Goal: Task Accomplishment & Management: Manage account settings

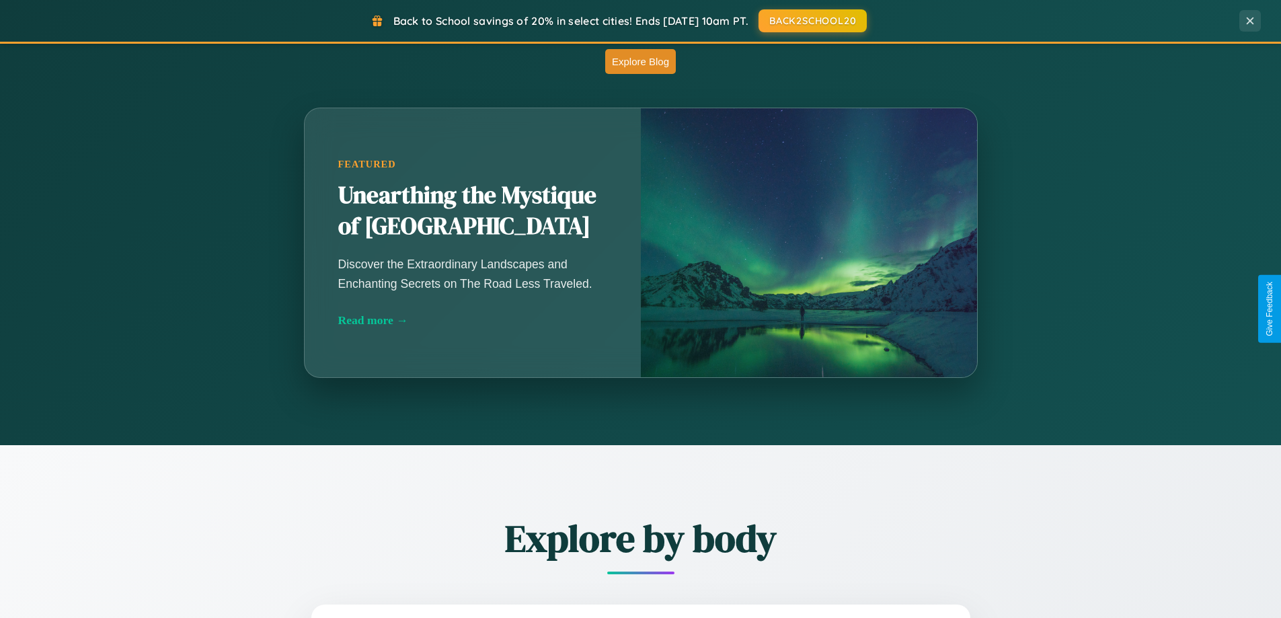
scroll to position [1184, 0]
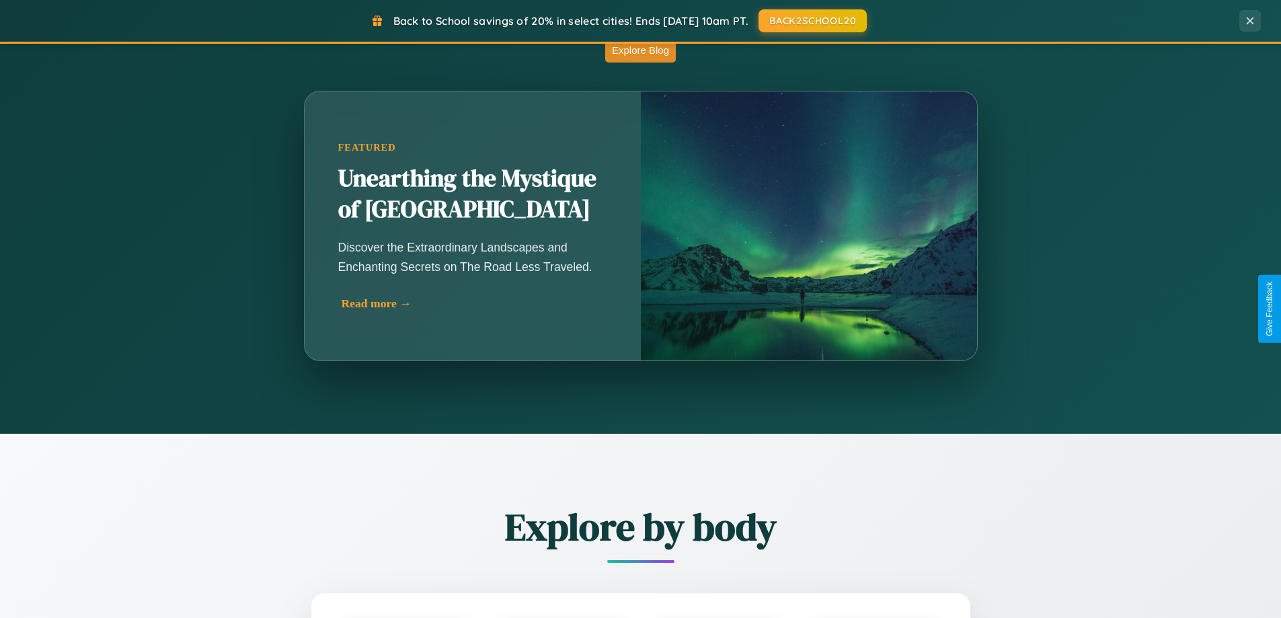
click at [473, 303] on div "Read more →" at bounding box center [476, 303] width 269 height 14
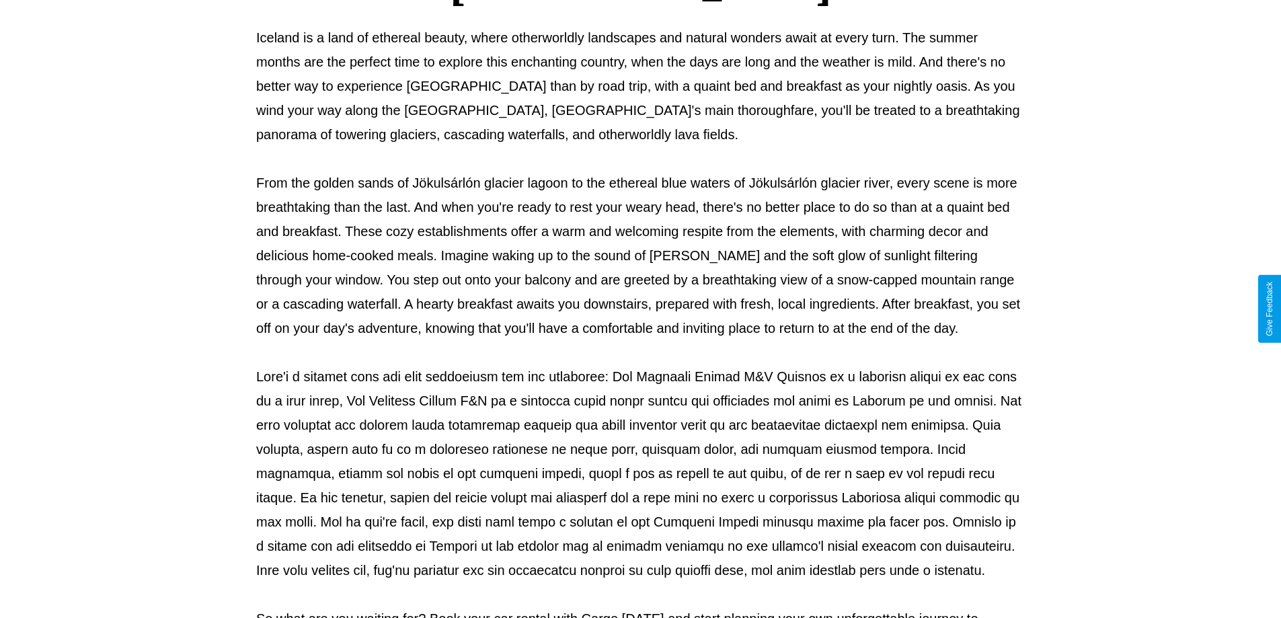
scroll to position [435, 0]
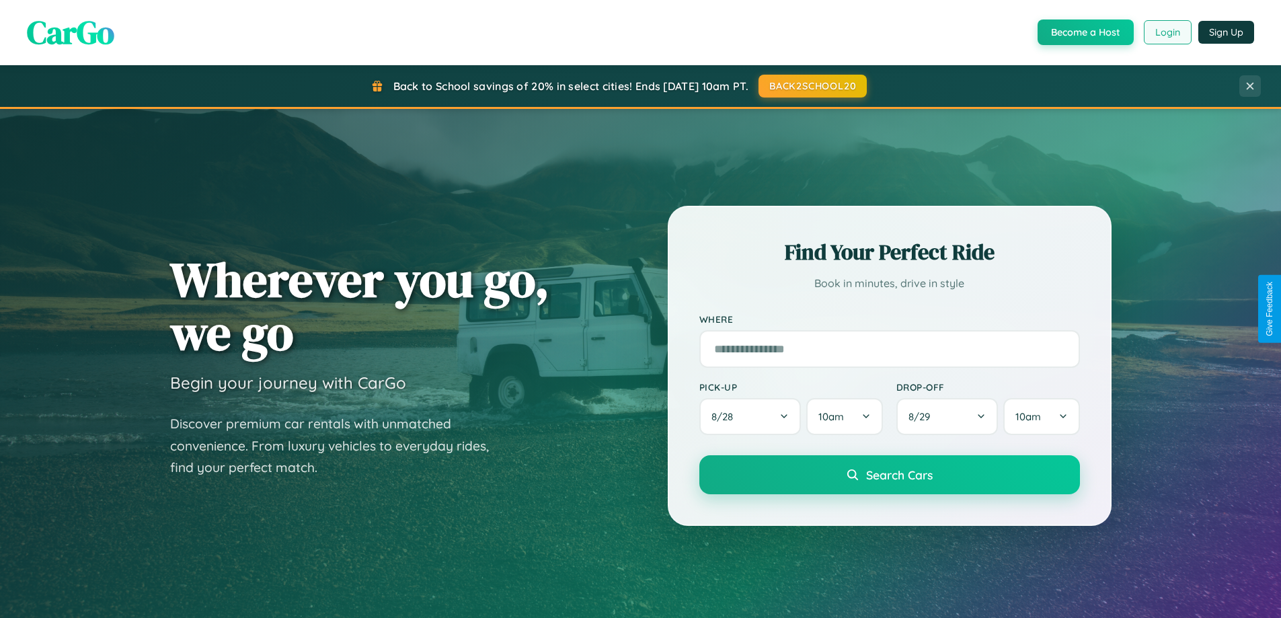
click at [1166, 32] on button "Login" at bounding box center [1168, 32] width 48 height 24
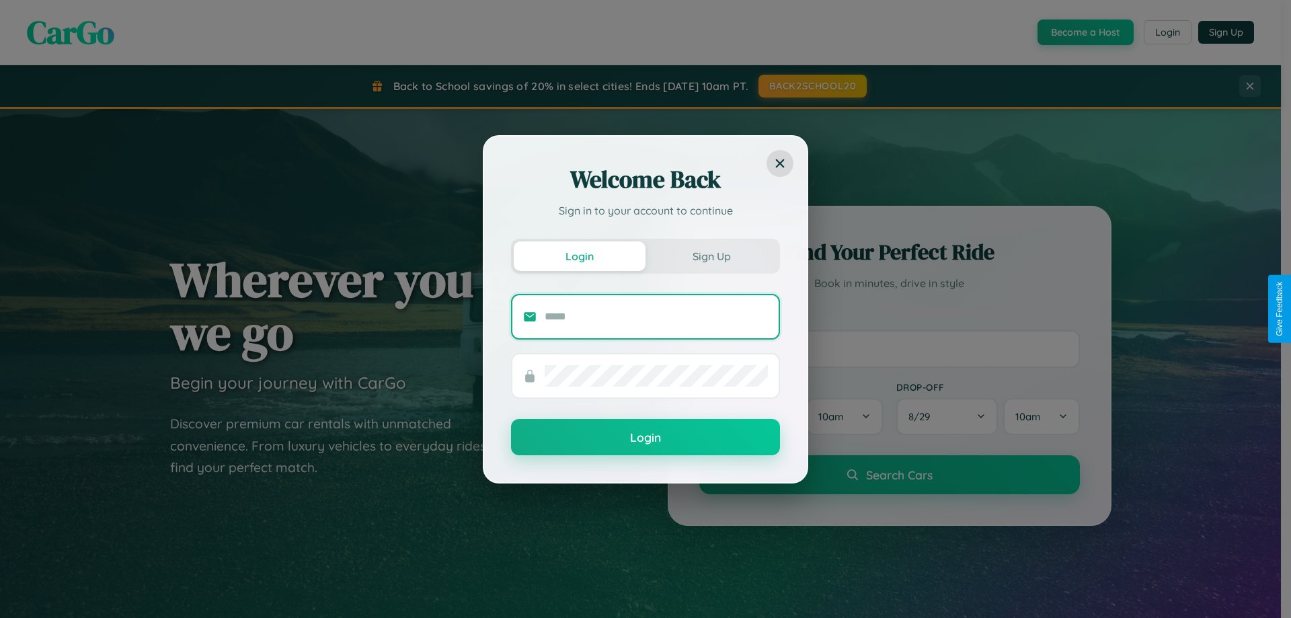
click at [656, 316] on input "text" at bounding box center [656, 317] width 223 height 22
type input "**********"
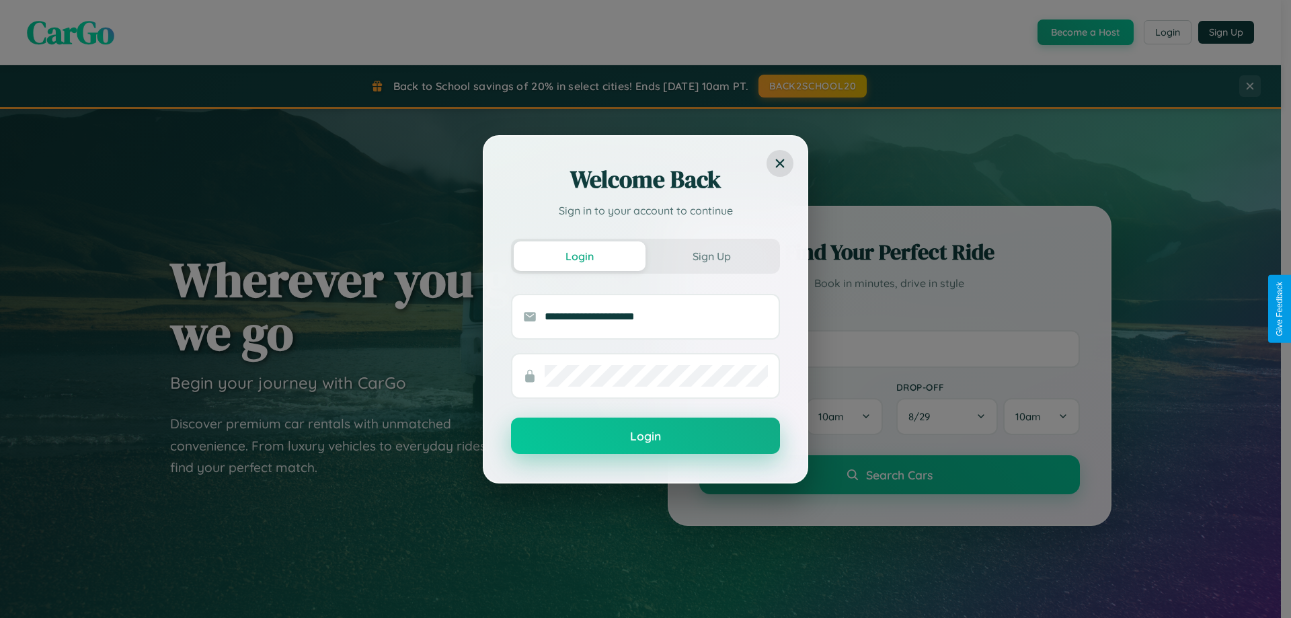
click at [645, 436] on button "Login" at bounding box center [645, 435] width 269 height 36
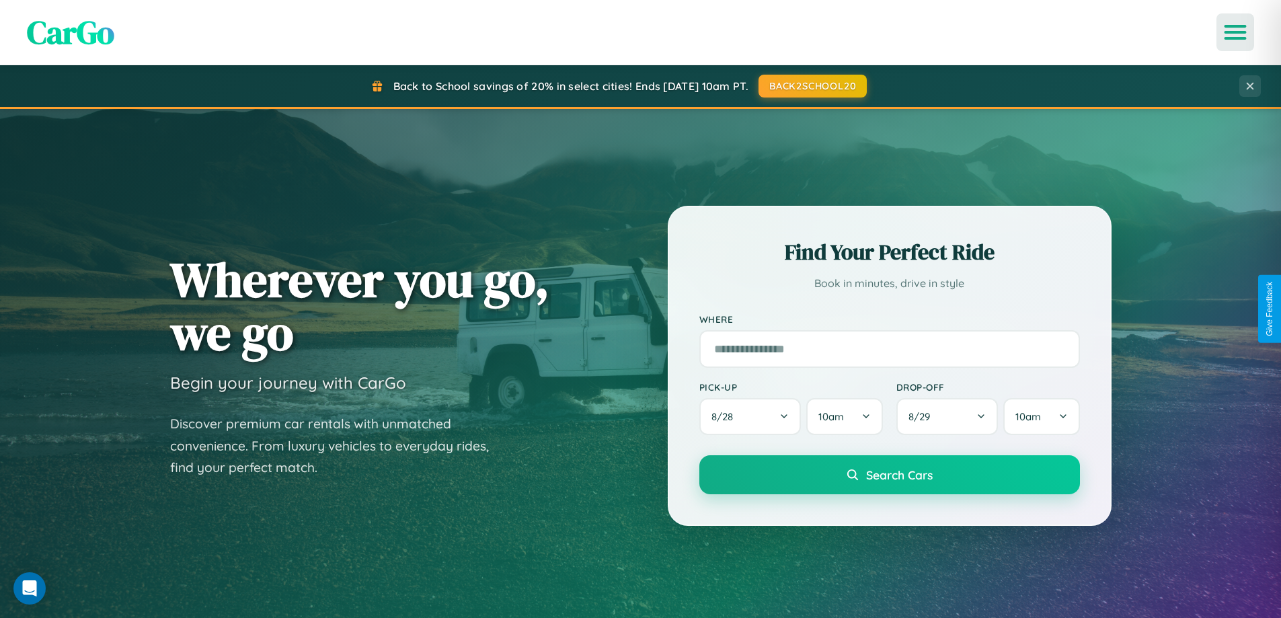
click at [1235, 32] on icon "Open menu" at bounding box center [1235, 32] width 19 height 12
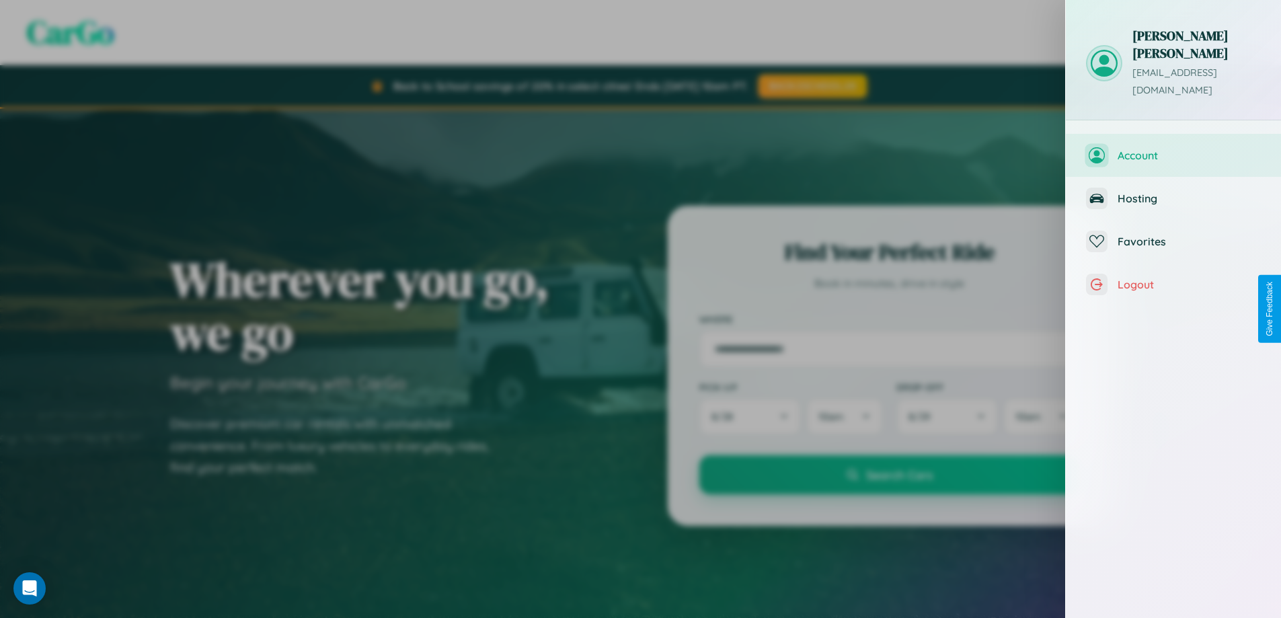
click at [1173, 149] on span "Account" at bounding box center [1188, 155] width 143 height 13
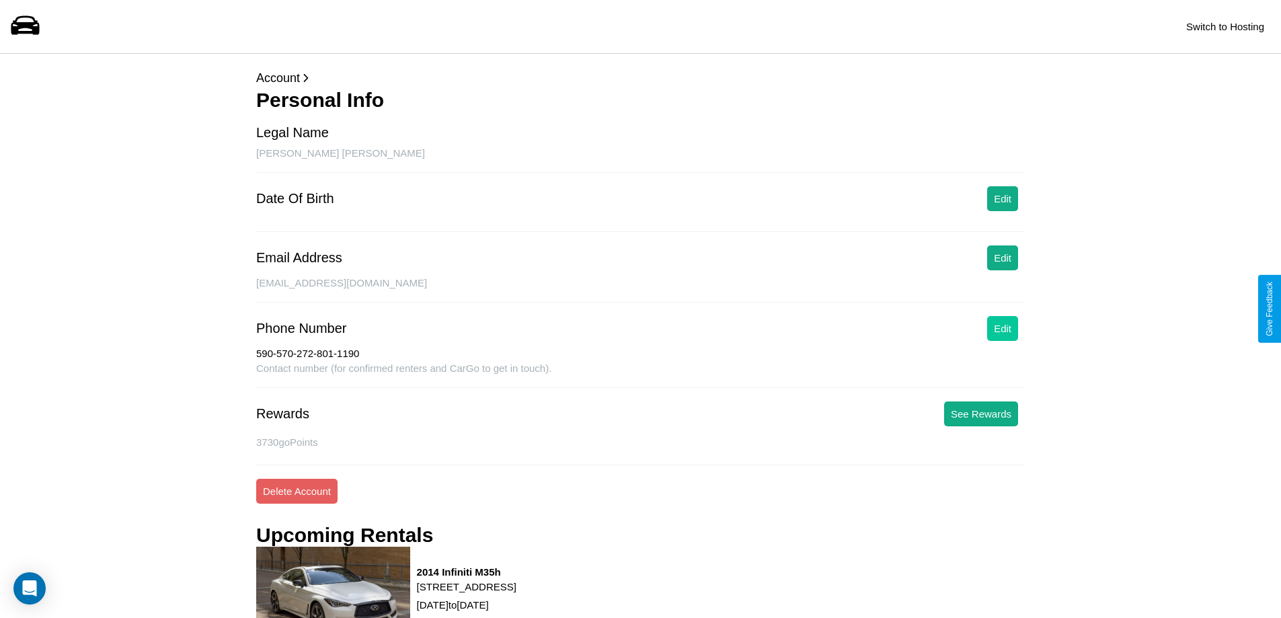
click at [1002, 328] on button "Edit" at bounding box center [1002, 328] width 31 height 25
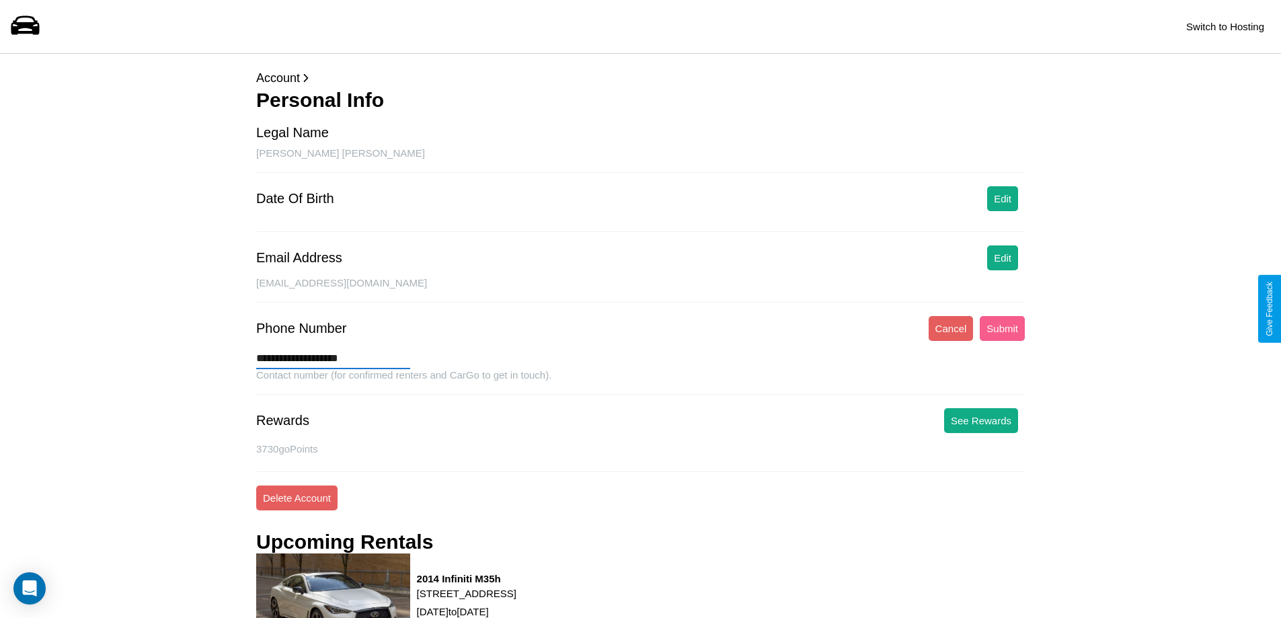
click at [333, 358] on input "**********" at bounding box center [333, 359] width 154 height 22
type input "**********"
click at [1002, 328] on button "Submit" at bounding box center [1001, 328] width 45 height 25
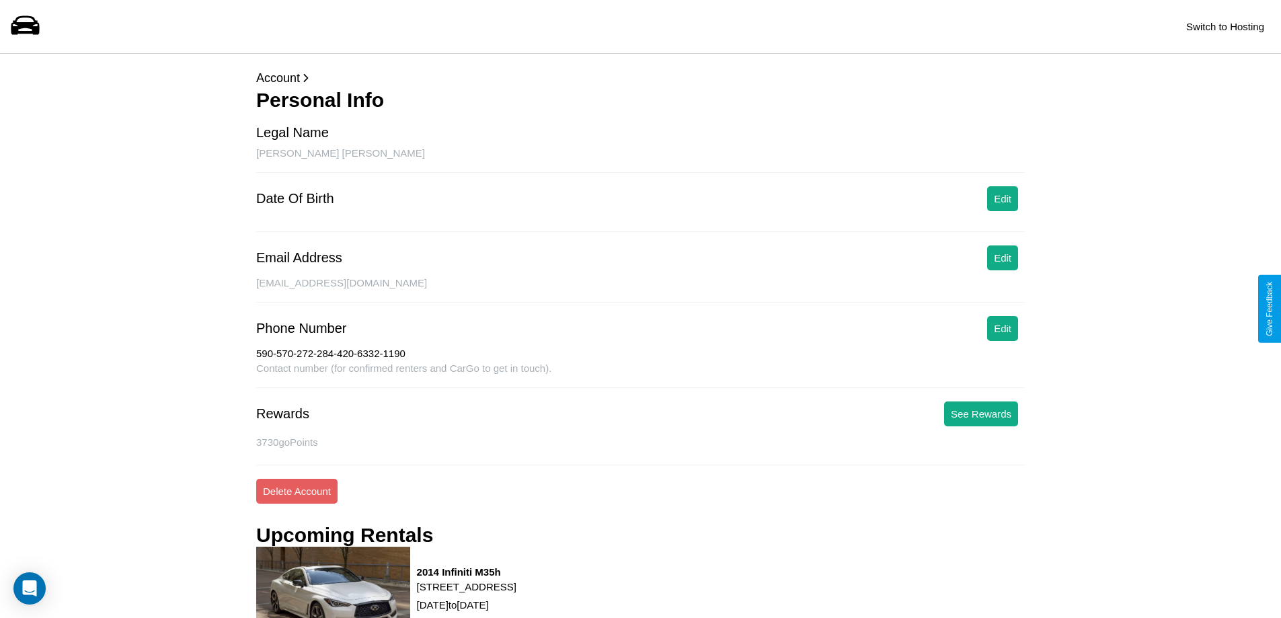
scroll to position [1681, 0]
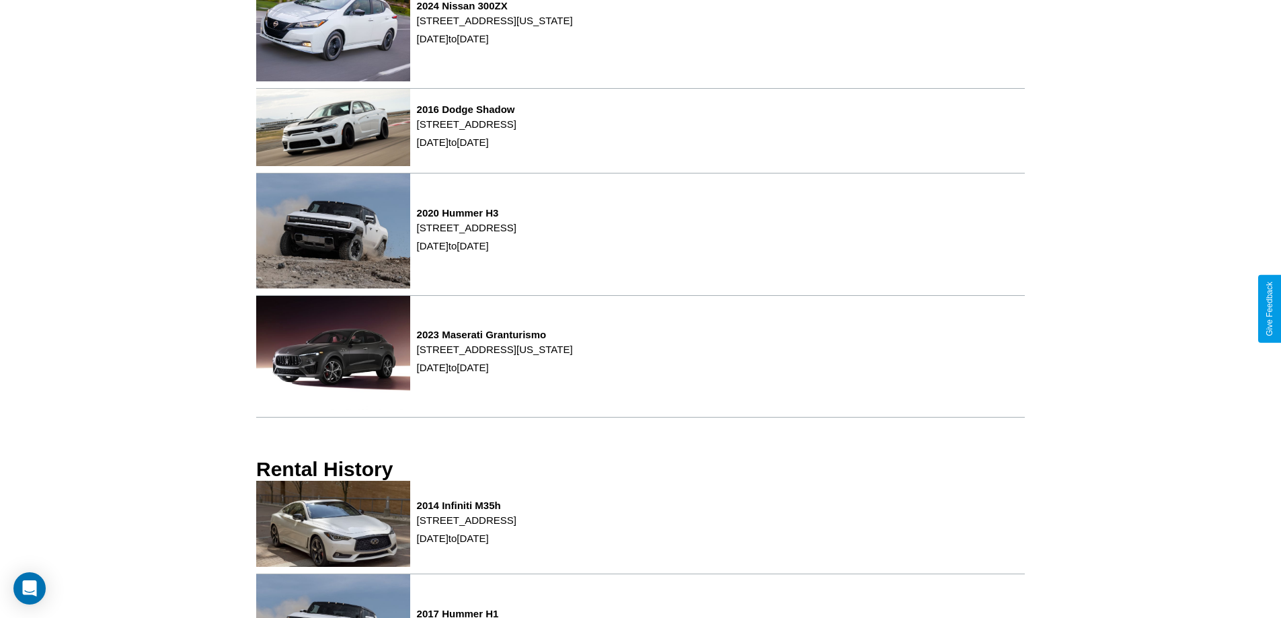
click at [516, 527] on p "[STREET_ADDRESS]" at bounding box center [466, 520] width 99 height 18
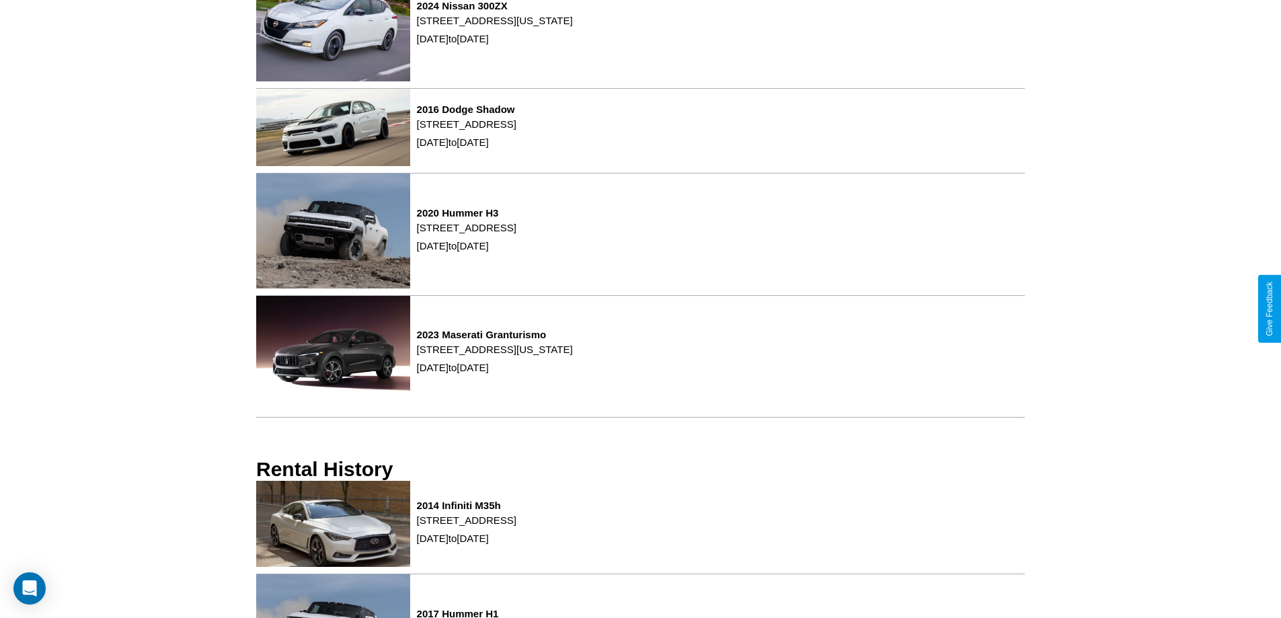
click at [516, 527] on p "[STREET_ADDRESS]" at bounding box center [466, 520] width 99 height 18
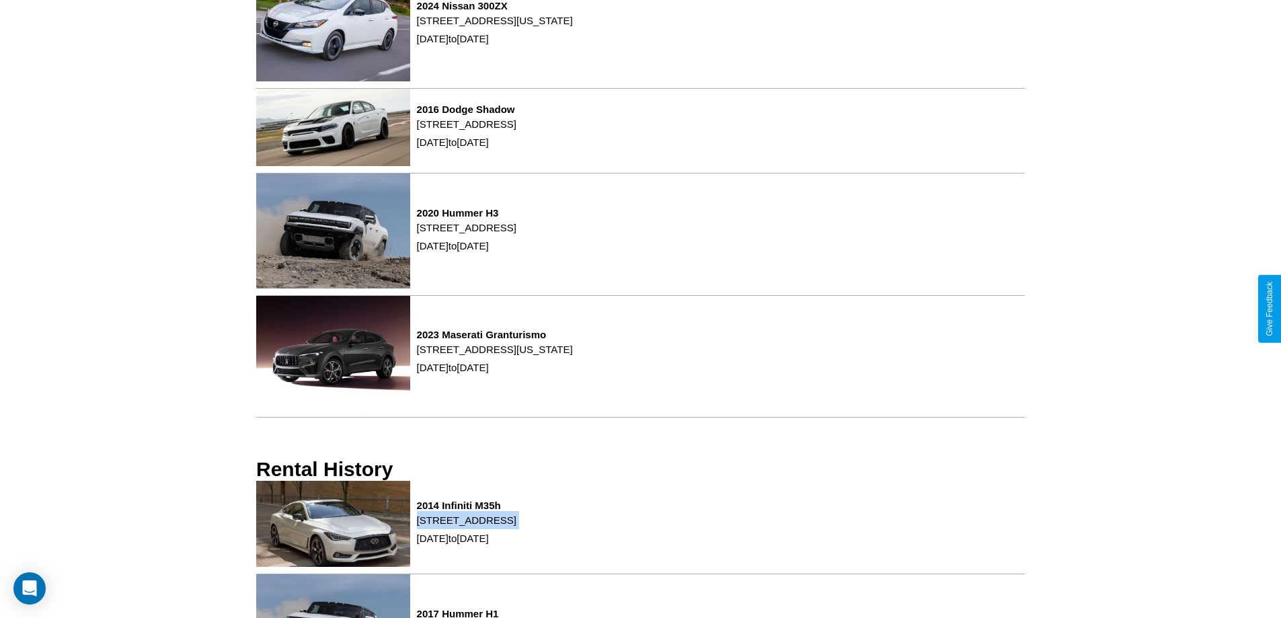
click at [516, 527] on p "[STREET_ADDRESS]" at bounding box center [466, 520] width 99 height 18
